Goal: Task Accomplishment & Management: Manage account settings

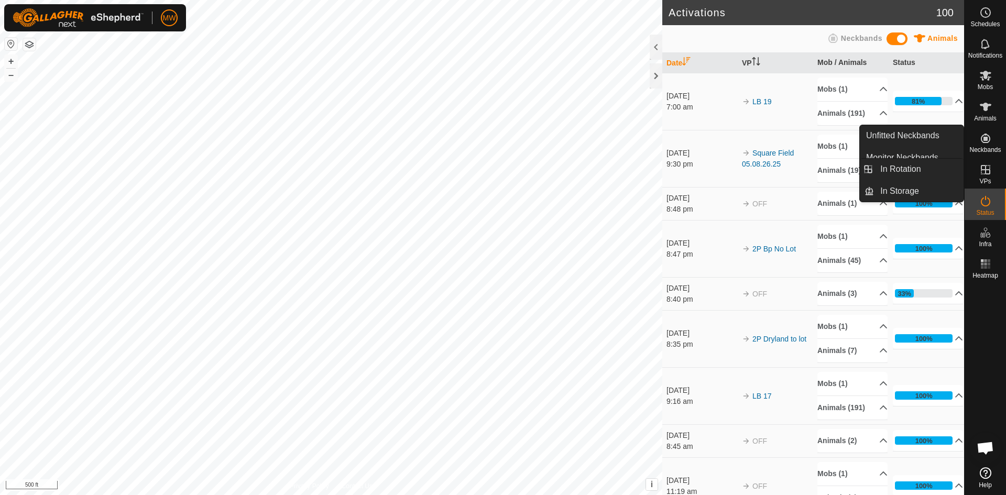
drag, startPoint x: 981, startPoint y: 169, endPoint x: 989, endPoint y: 172, distance: 8.5
click at [989, 172] on icon at bounding box center [985, 169] width 13 height 13
click at [925, 171] on link "In Rotation" at bounding box center [919, 169] width 90 height 21
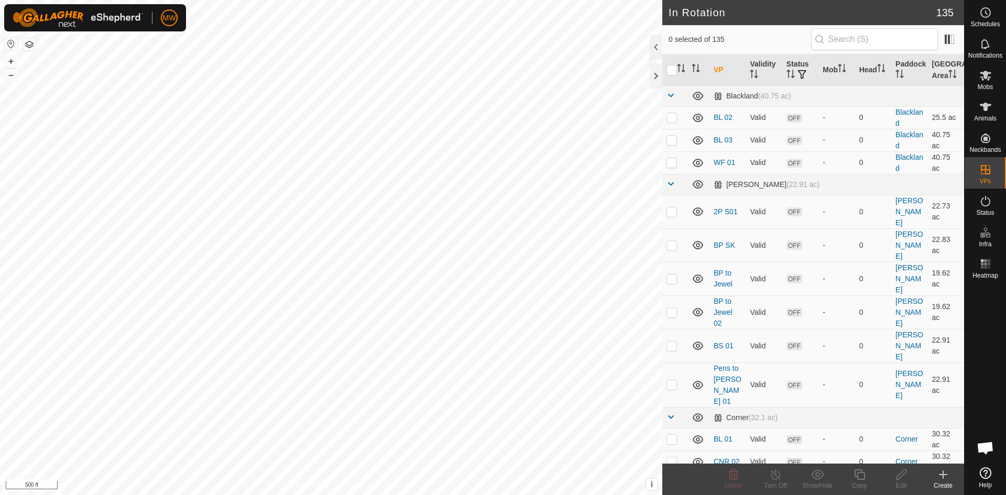
click at [942, 475] on icon at bounding box center [942, 475] width 7 height 0
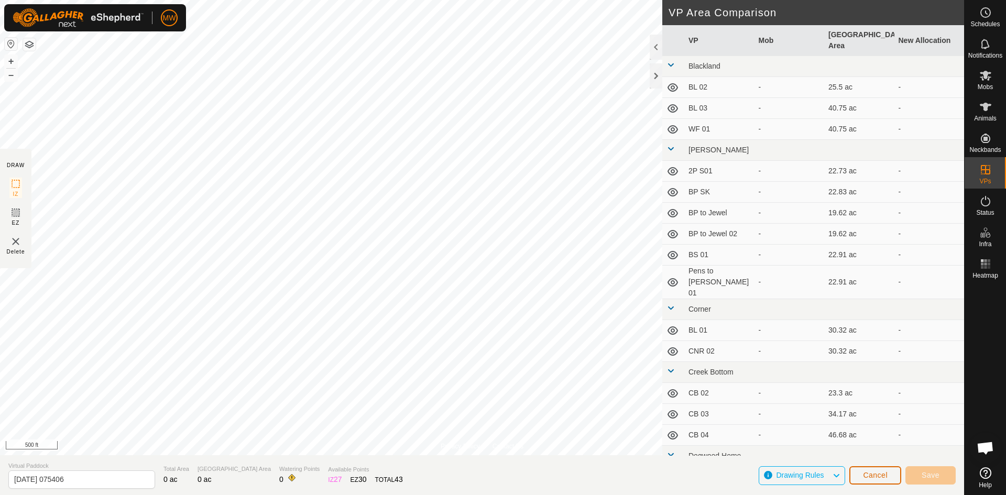
click at [880, 476] on span "Cancel" at bounding box center [875, 475] width 25 height 8
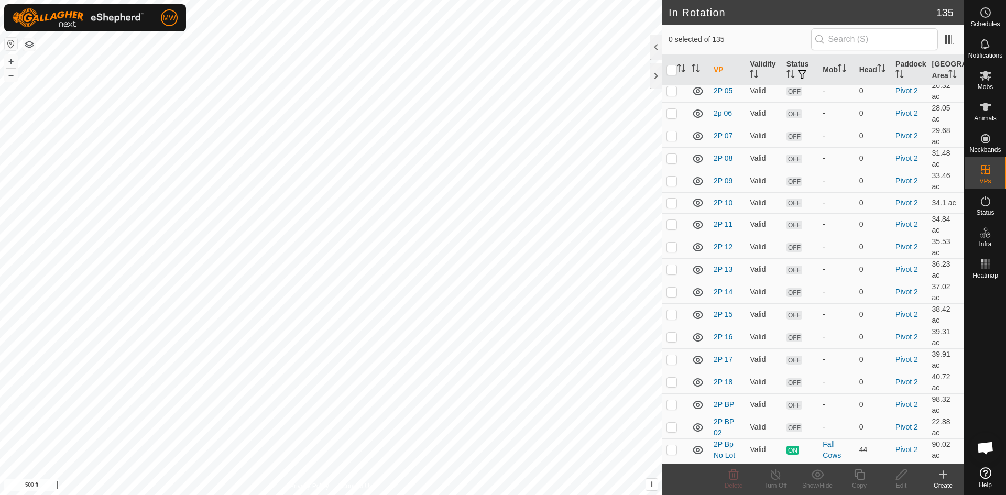
scroll to position [2567, 0]
drag, startPoint x: 725, startPoint y: 300, endPoint x: 717, endPoint y: 302, distance: 7.5
click at [724, 461] on link "2P Dryland to lot" at bounding box center [726, 476] width 25 height 30
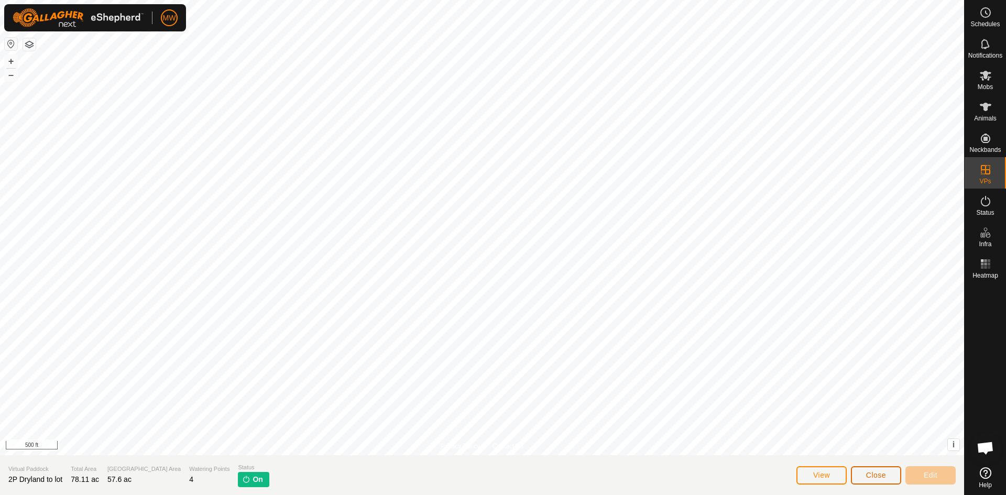
click at [866, 472] on span "Close" at bounding box center [876, 475] width 20 height 8
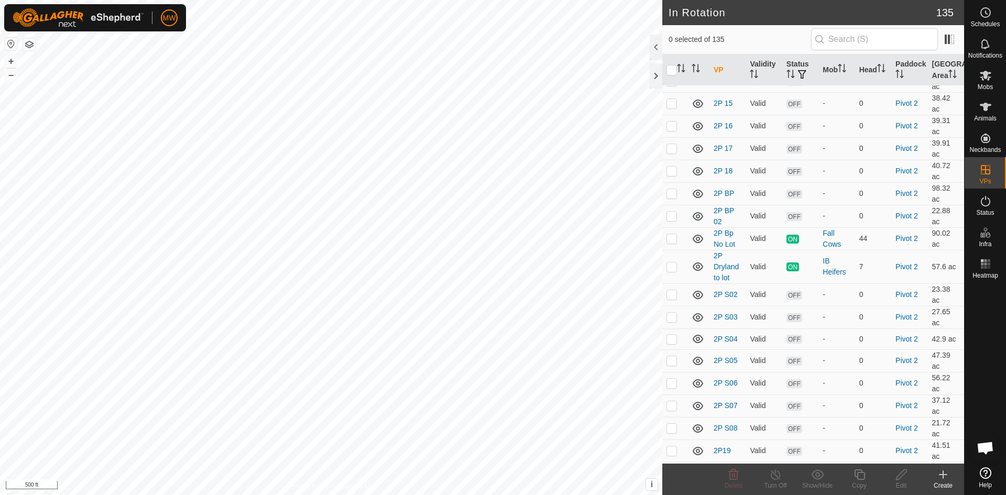
scroll to position [2672, 0]
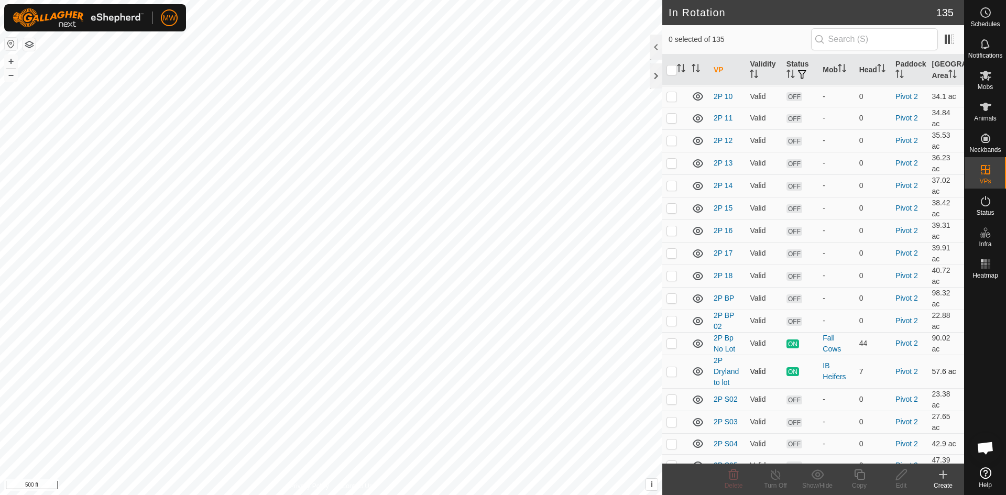
click at [669, 367] on p-checkbox at bounding box center [671, 371] width 10 height 8
checkbox input "true"
click at [858, 475] on icon at bounding box center [859, 474] width 10 height 10
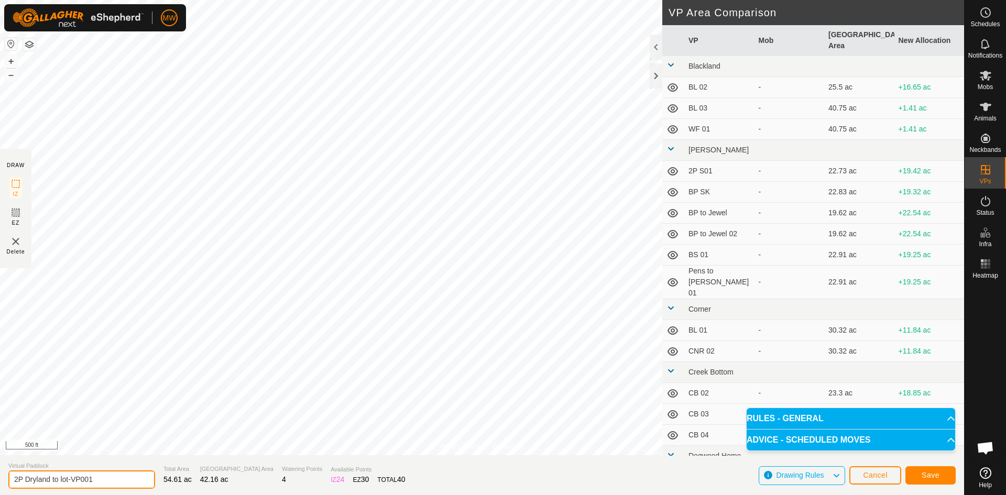
click at [103, 479] on input "2P Dryland to lot-VP001" at bounding box center [81, 479] width 147 height 18
type input "2P Dryland to lot- 02"
click at [947, 476] on button "Save" at bounding box center [930, 475] width 50 height 18
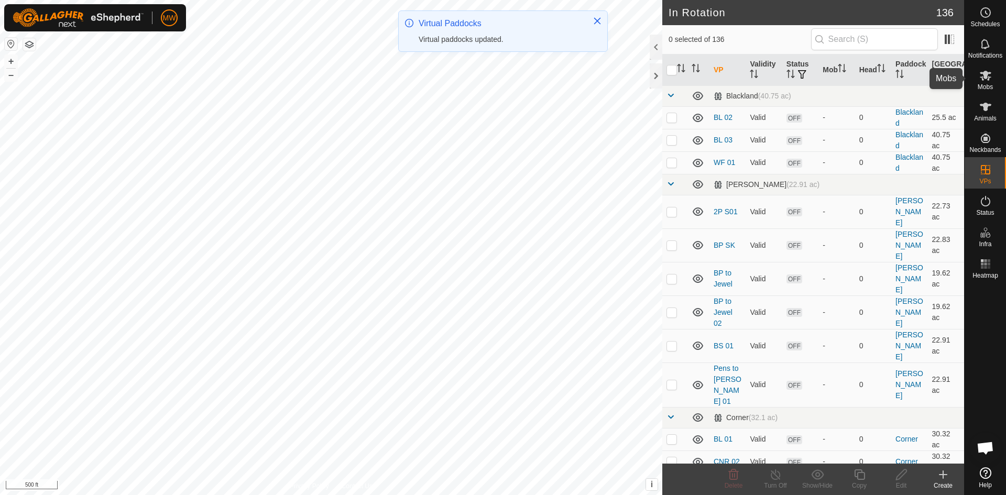
click at [986, 76] on icon at bounding box center [986, 76] width 12 height 10
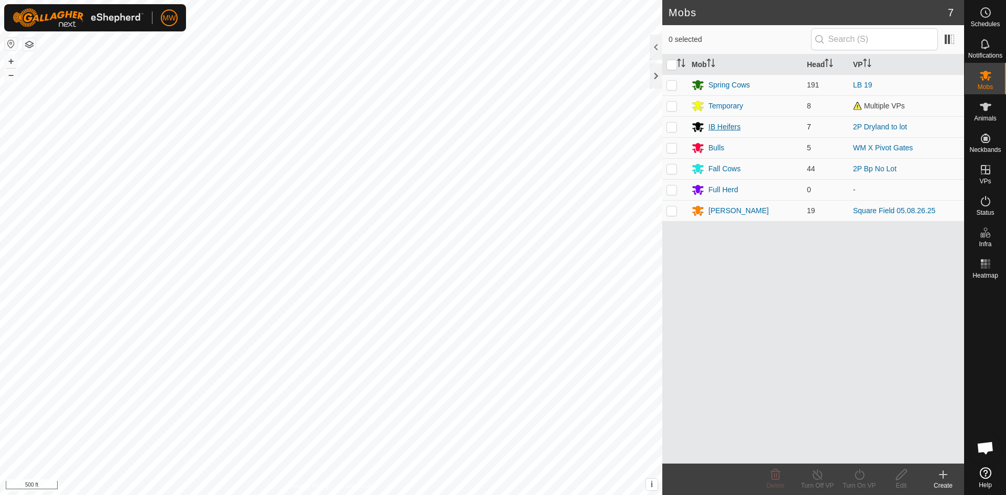
click at [728, 130] on div "IB Heifers" at bounding box center [724, 127] width 32 height 11
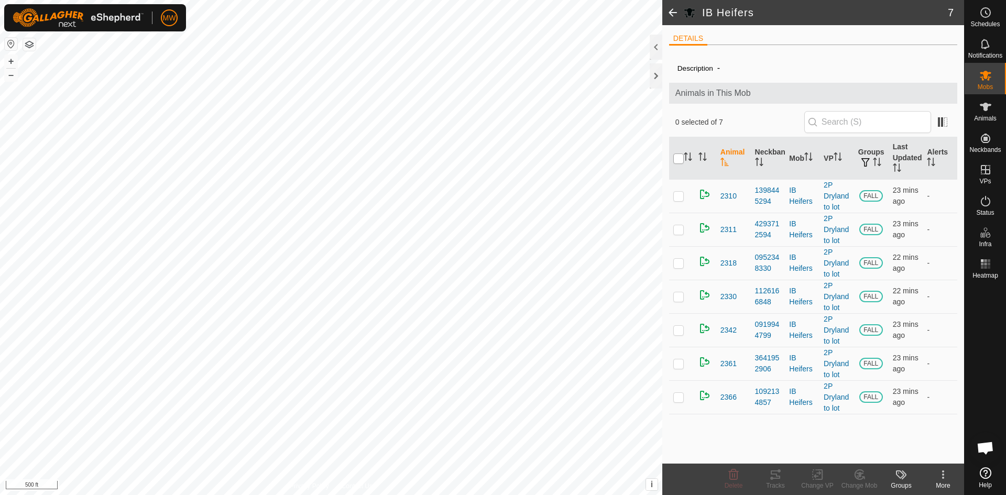
click at [680, 158] on input "checkbox" at bounding box center [678, 159] width 10 height 10
checkbox input "true"
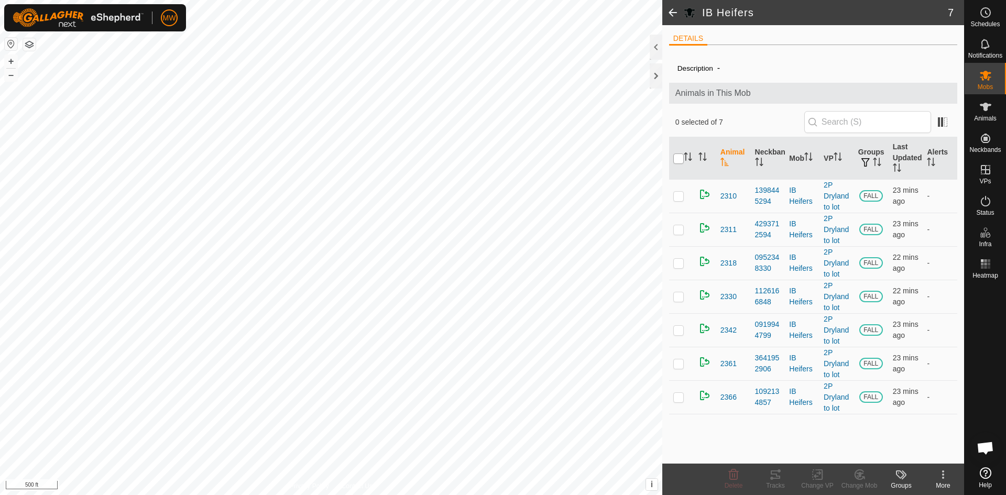
checkbox input "true"
click at [819, 476] on icon at bounding box center [817, 474] width 13 height 13
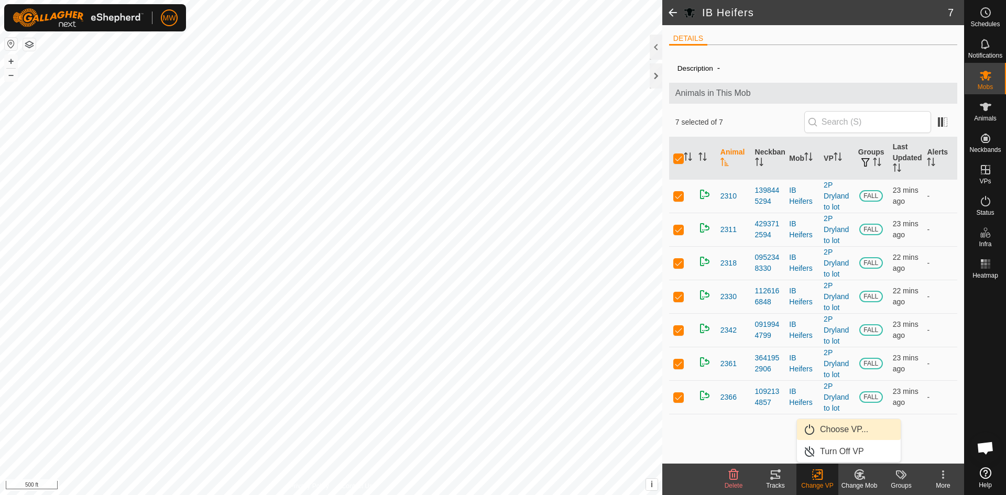
click at [834, 433] on link "Choose VP..." at bounding box center [849, 429] width 104 height 21
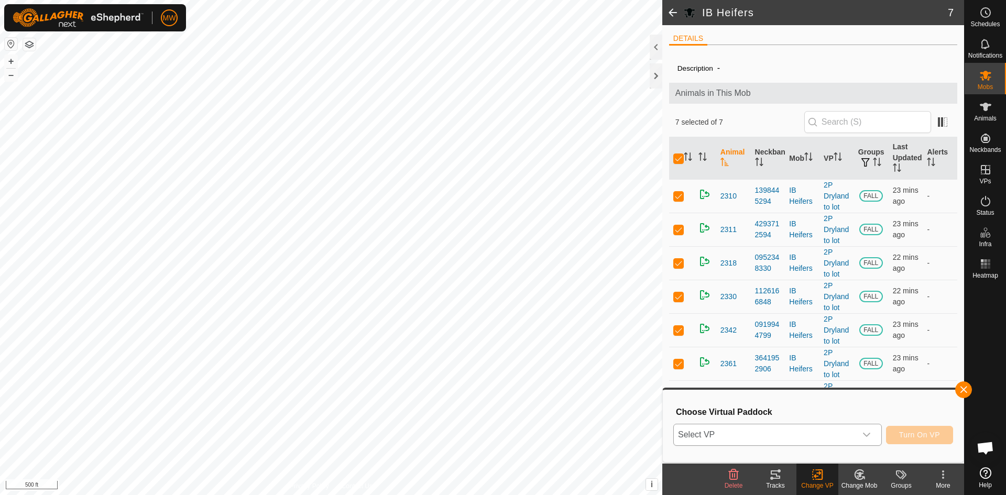
click at [788, 433] on span "Select VP" at bounding box center [765, 434] width 182 height 21
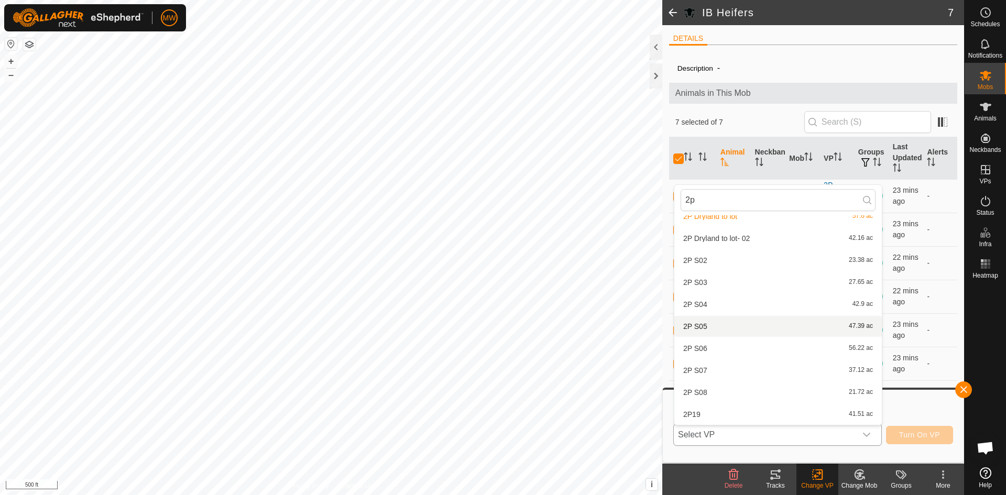
scroll to position [489, 0]
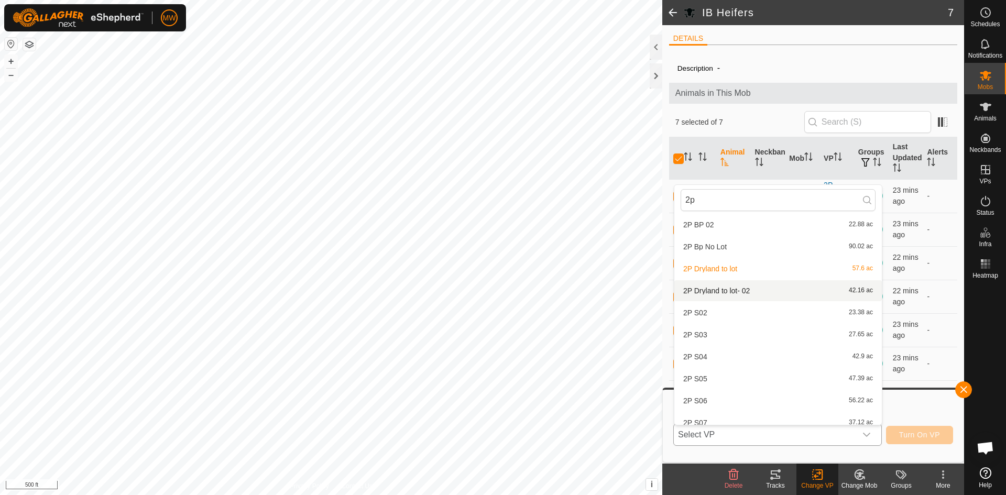
type input "2p"
click at [712, 289] on li "2P Dryland to lot- 02 42.16 ac" at bounding box center [777, 290] width 207 height 21
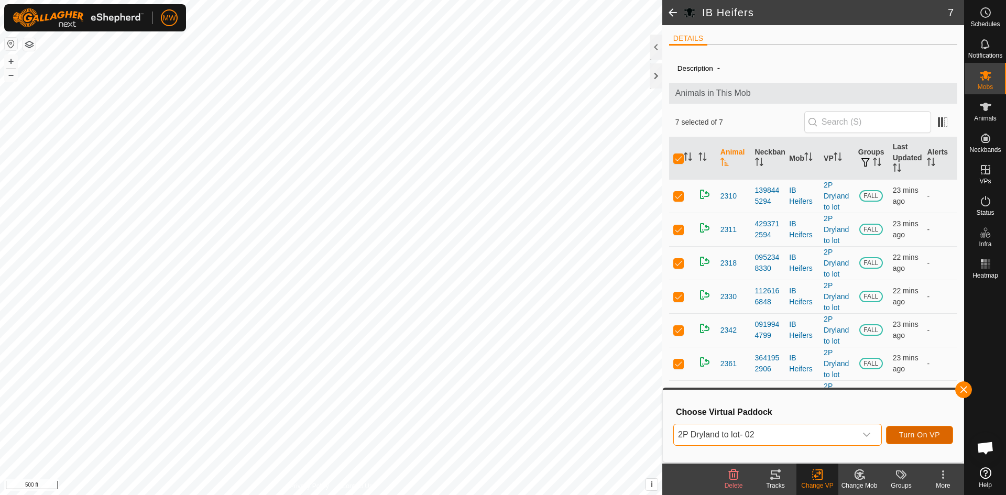
click at [920, 436] on span "Turn On VP" at bounding box center [919, 435] width 41 height 8
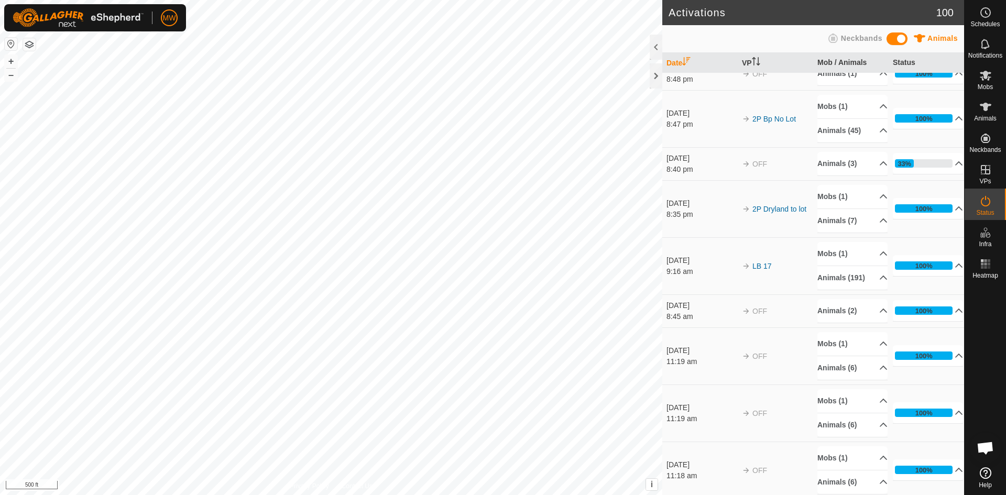
scroll to position [210, 0]
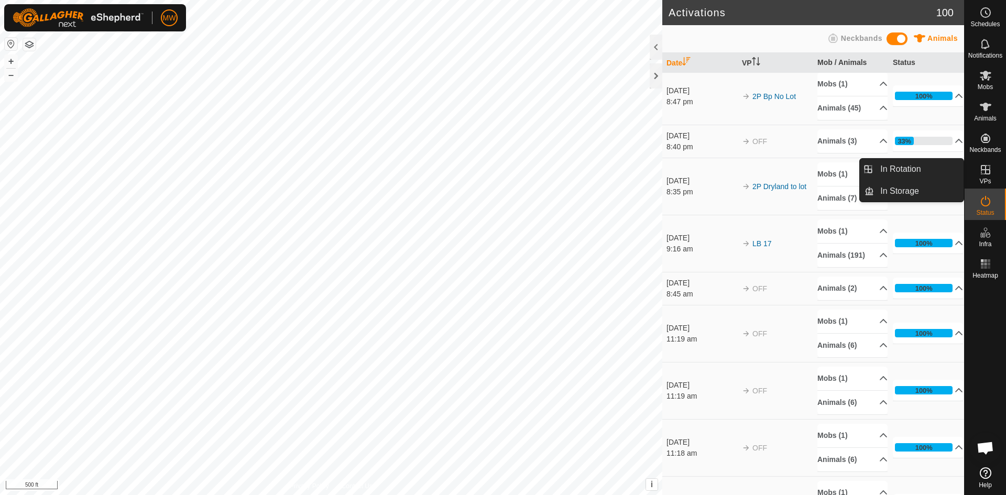
click at [983, 168] on icon at bounding box center [985, 169] width 13 height 13
click at [984, 170] on icon at bounding box center [985, 169] width 9 height 9
click at [926, 172] on link "In Rotation" at bounding box center [919, 169] width 90 height 21
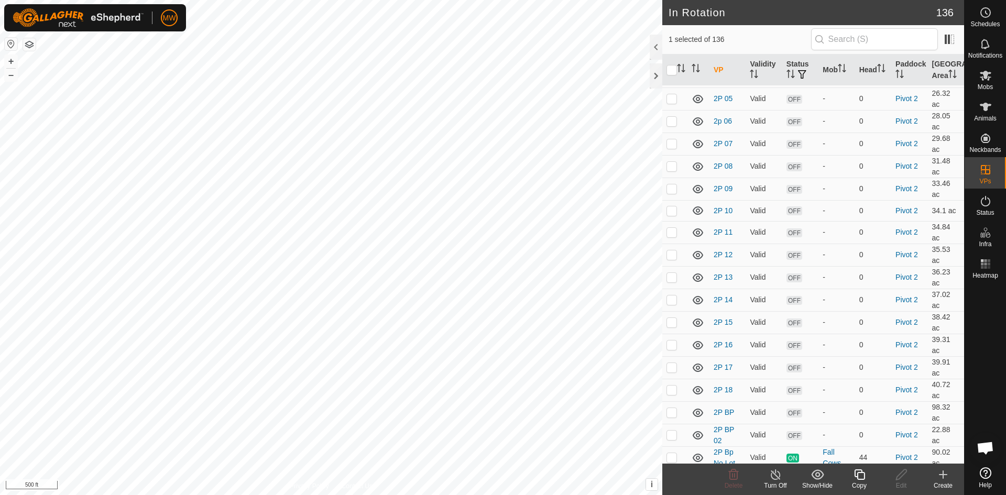
scroll to position [2672, 0]
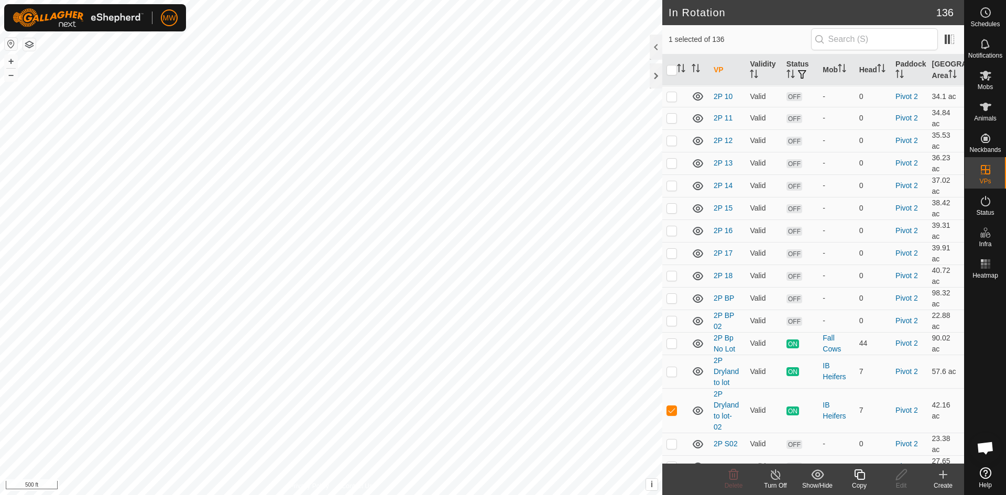
click at [865, 470] on icon at bounding box center [859, 474] width 13 height 13
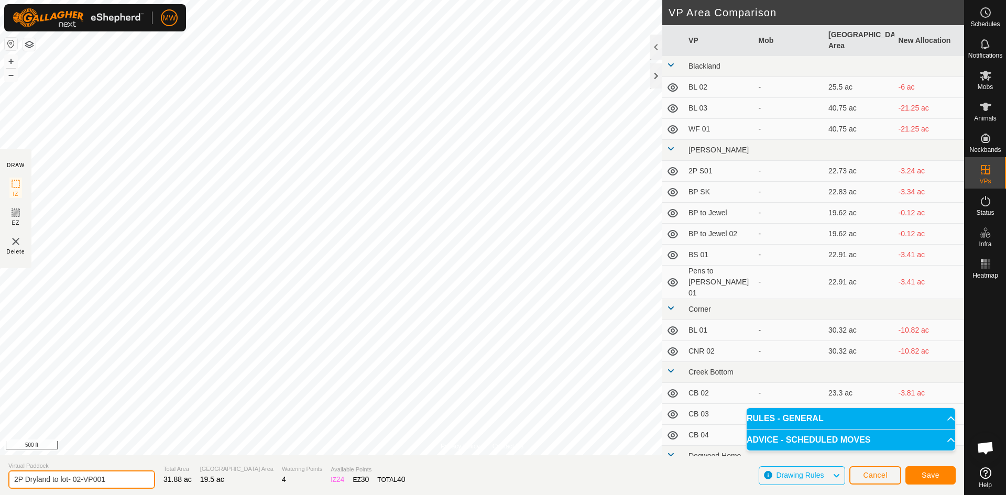
click at [114, 482] on input "2P Dryland to lot- 02-VP001" at bounding box center [81, 479] width 147 height 18
type input "2P Dryland to lot- 03"
click at [944, 479] on button "Save" at bounding box center [930, 475] width 50 height 18
